Goal: Task Accomplishment & Management: Complete application form

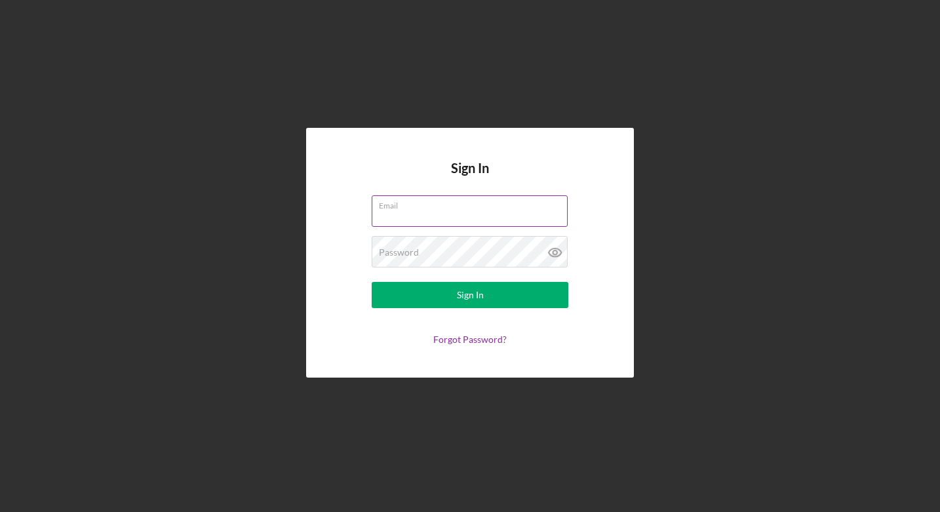
click at [446, 214] on input "Email" at bounding box center [470, 210] width 196 height 31
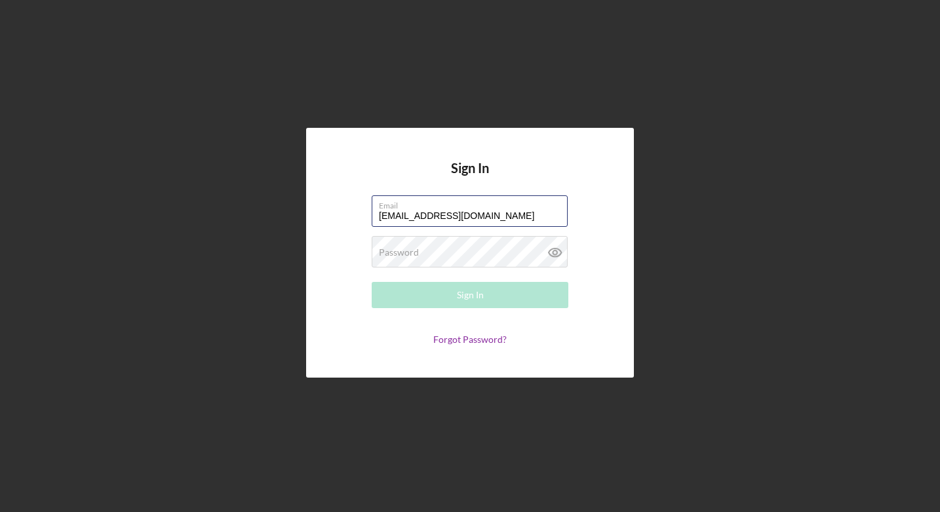
type input "[EMAIL_ADDRESS][DOMAIN_NAME]"
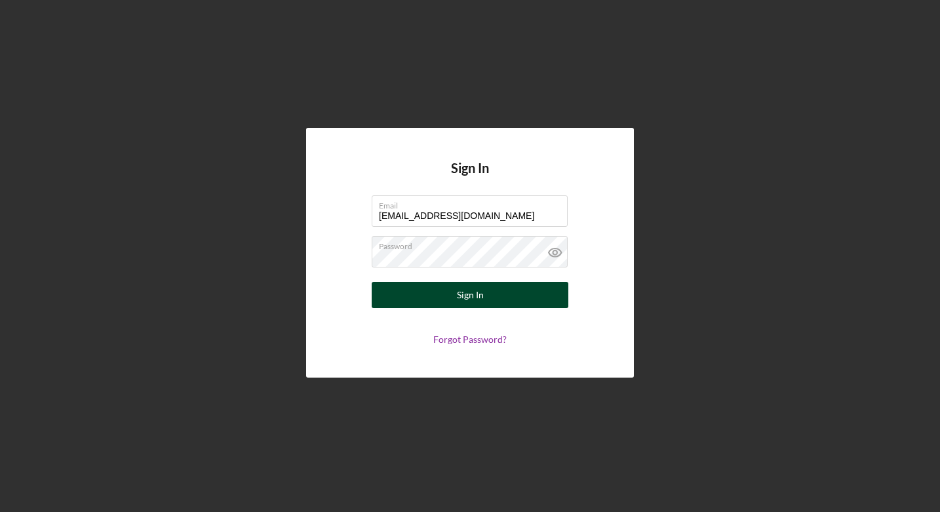
click at [424, 296] on button "Sign In" at bounding box center [470, 295] width 197 height 26
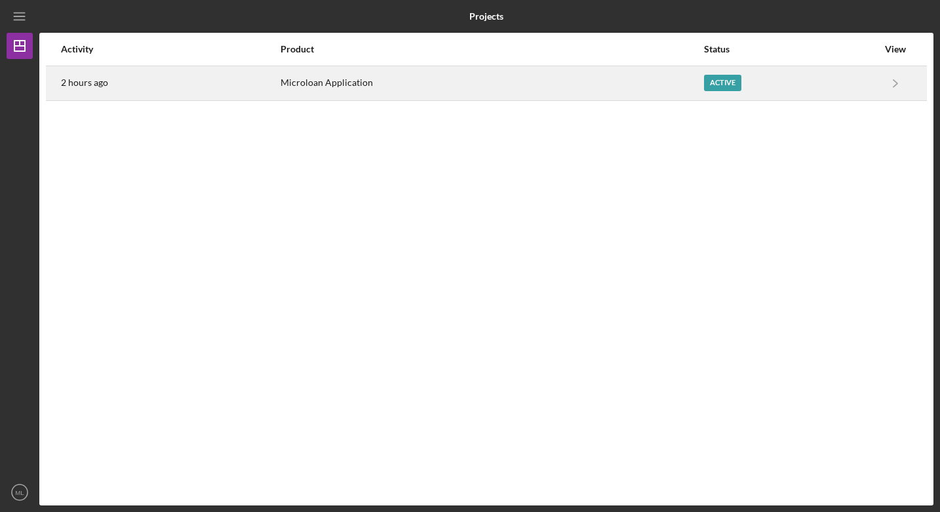
click at [857, 74] on div "Active" at bounding box center [791, 83] width 174 height 33
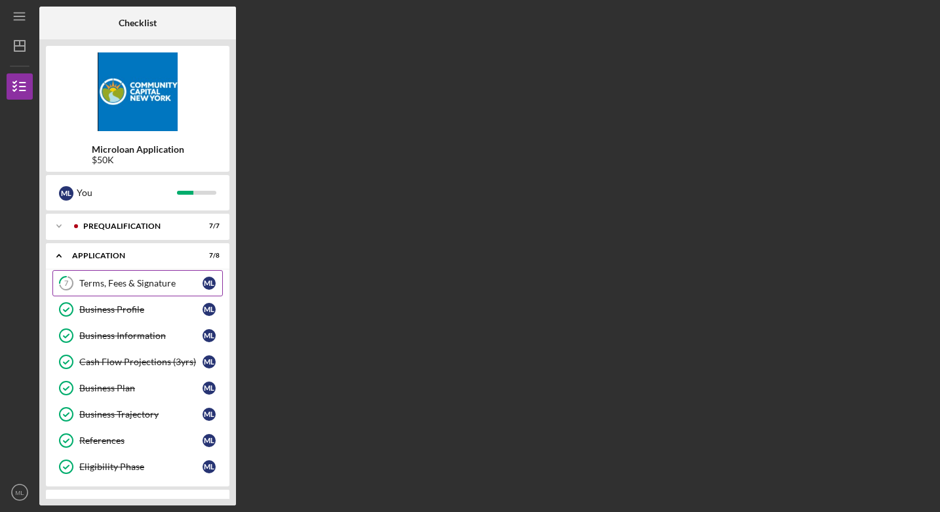
click at [128, 290] on link "7 Terms, Fees & Signature M L" at bounding box center [137, 283] width 170 height 26
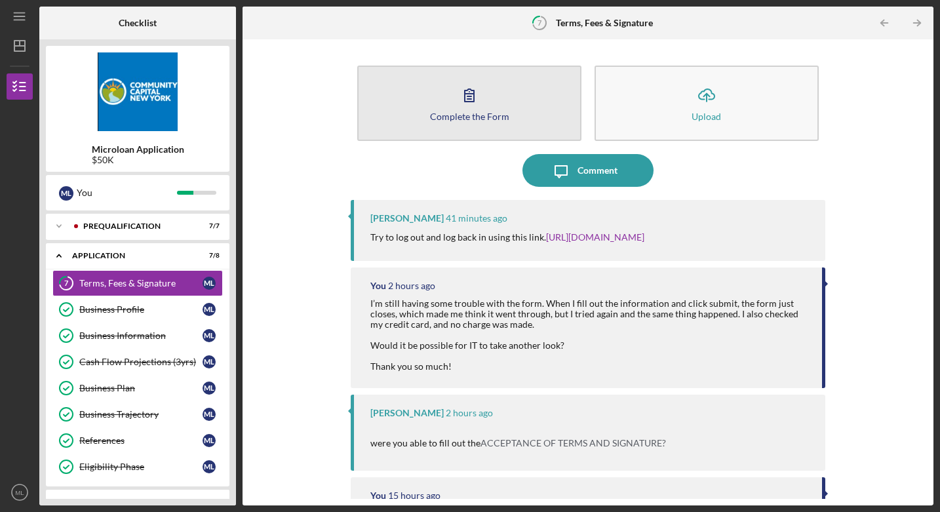
click at [460, 107] on icon "button" at bounding box center [469, 95] width 33 height 33
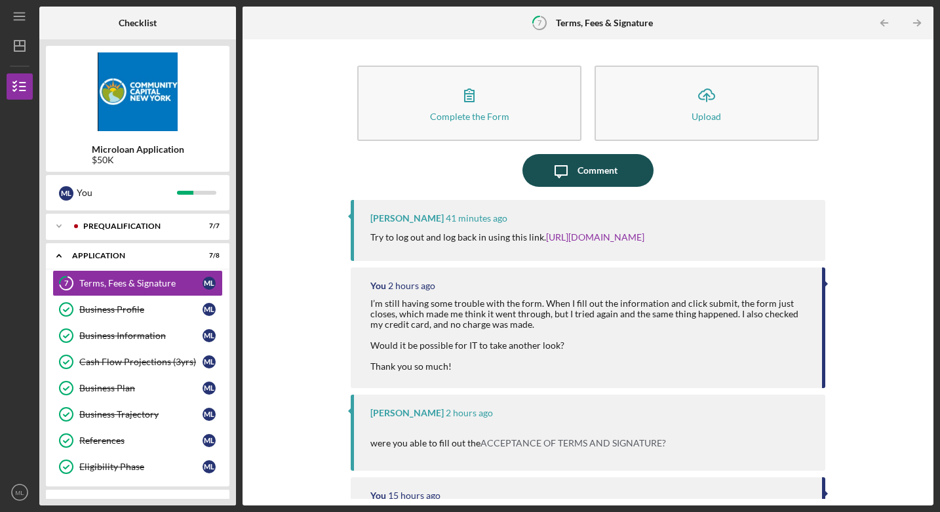
click at [586, 172] on div "Comment" at bounding box center [598, 170] width 40 height 33
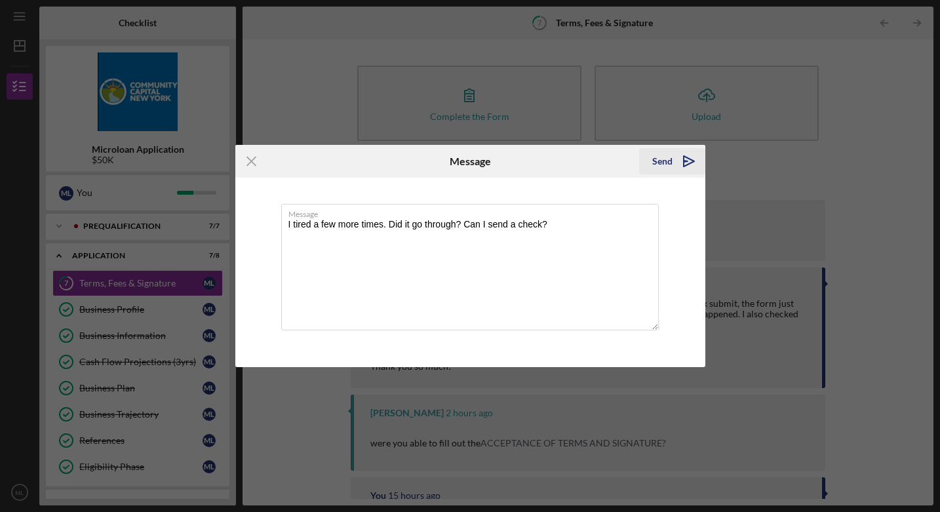
type textarea "I tired a few more times. Did it go through? Can I send a check?"
click at [658, 165] on div "Send" at bounding box center [662, 161] width 20 height 26
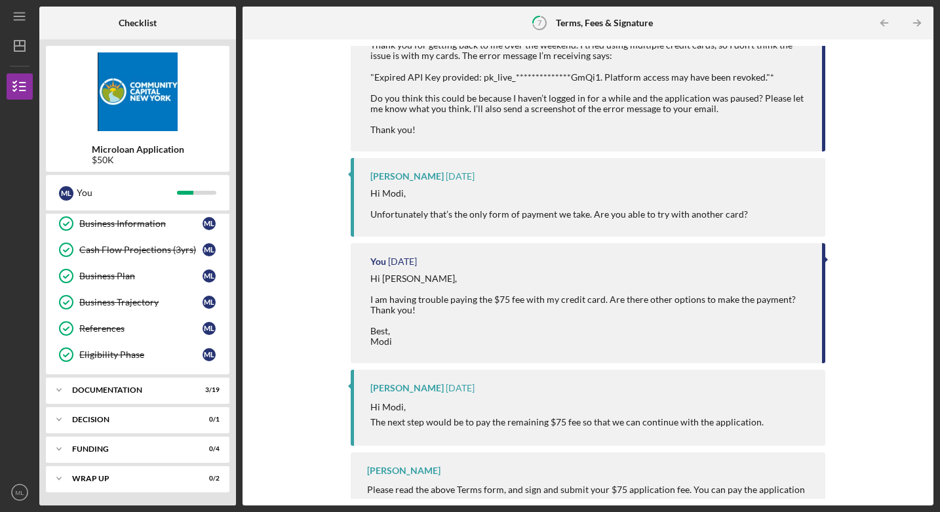
scroll to position [112, 0]
click at [109, 393] on div "Documentation" at bounding box center [142, 390] width 141 height 8
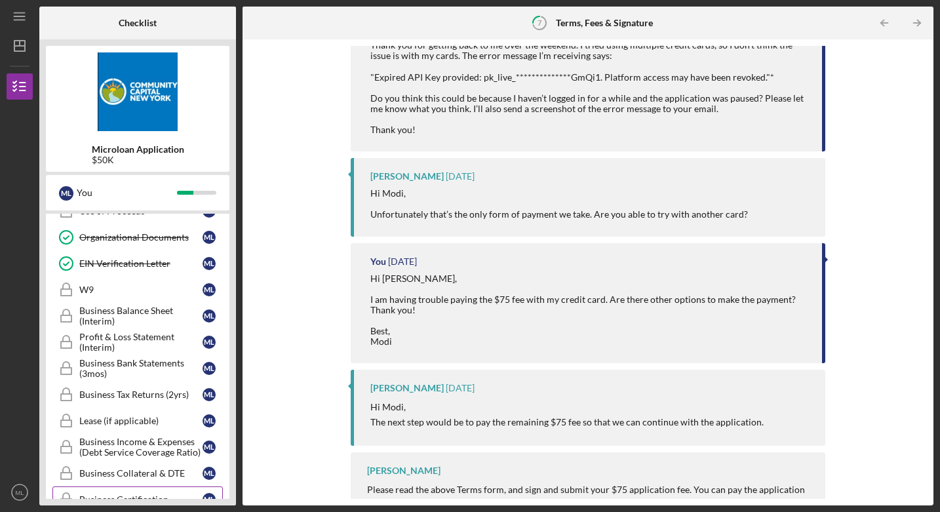
scroll to position [473, 0]
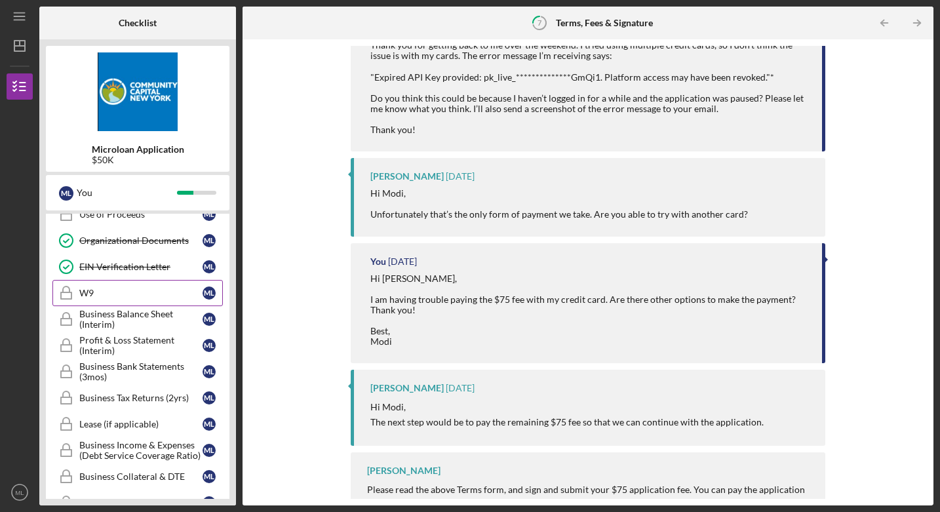
click at [157, 300] on link "W9 W9 M L" at bounding box center [137, 293] width 170 height 26
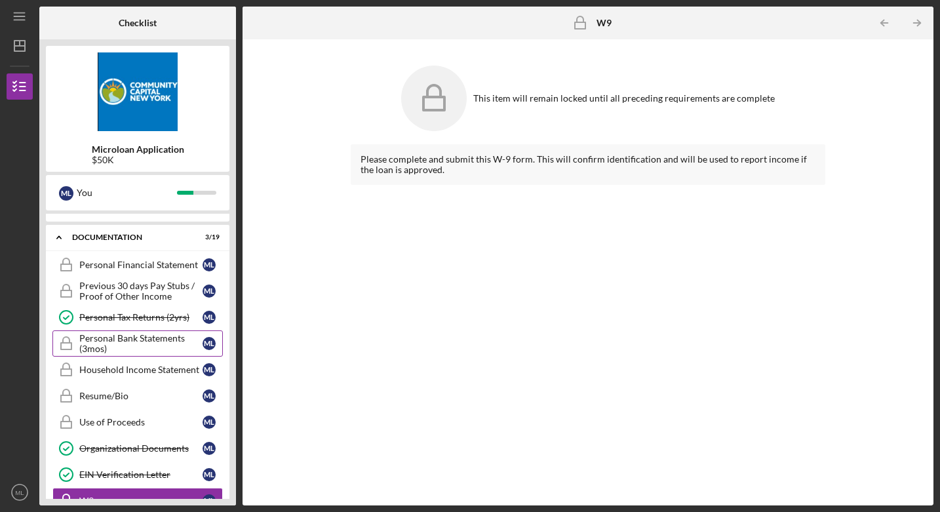
scroll to position [250, 0]
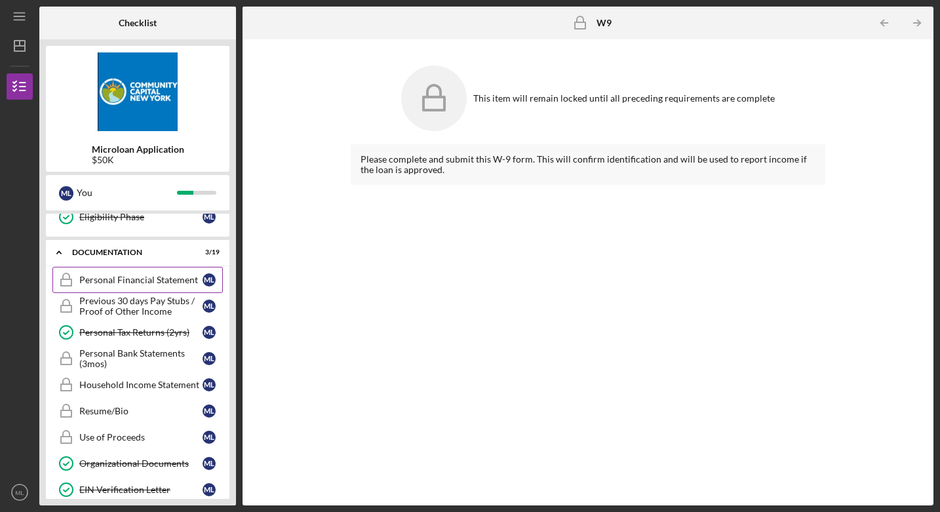
click at [158, 281] on div "Personal Financial Statement" at bounding box center [140, 280] width 123 height 10
